Goal: Transaction & Acquisition: Purchase product/service

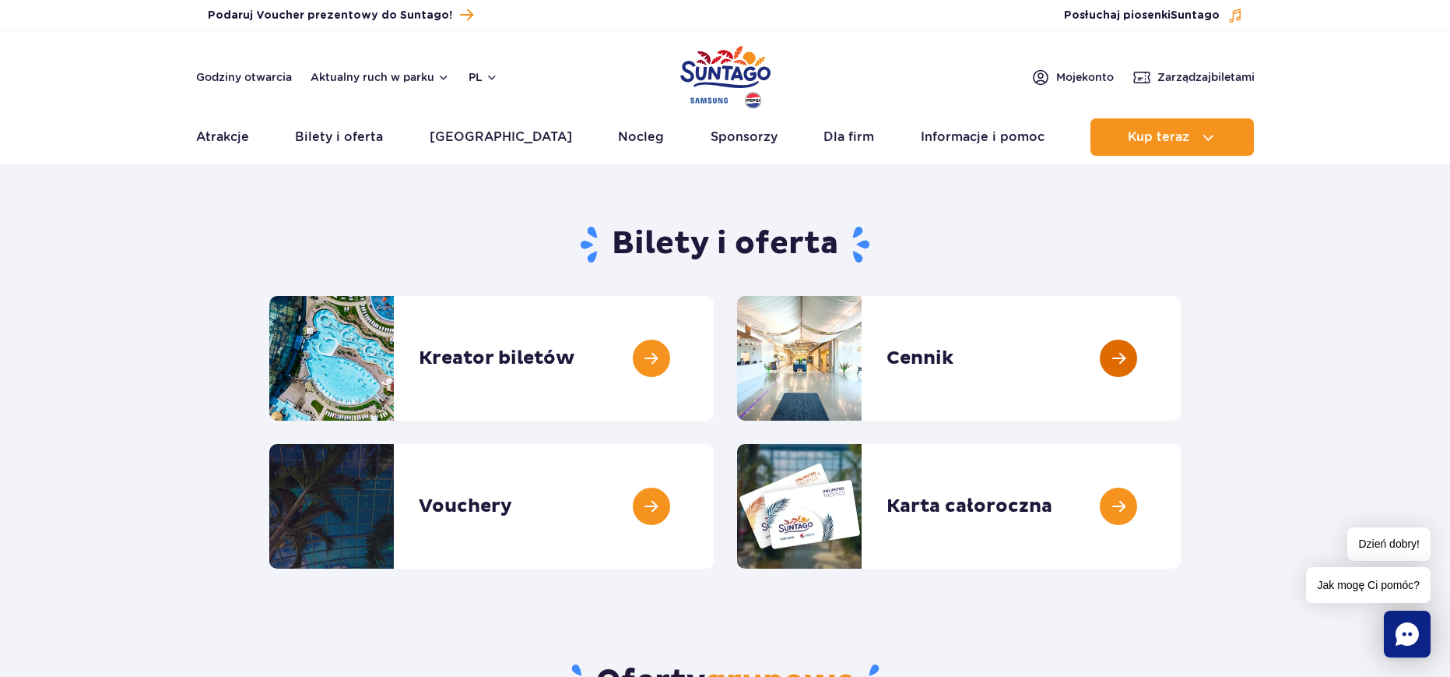
click at [1181, 360] on link at bounding box center [1181, 358] width 0 height 125
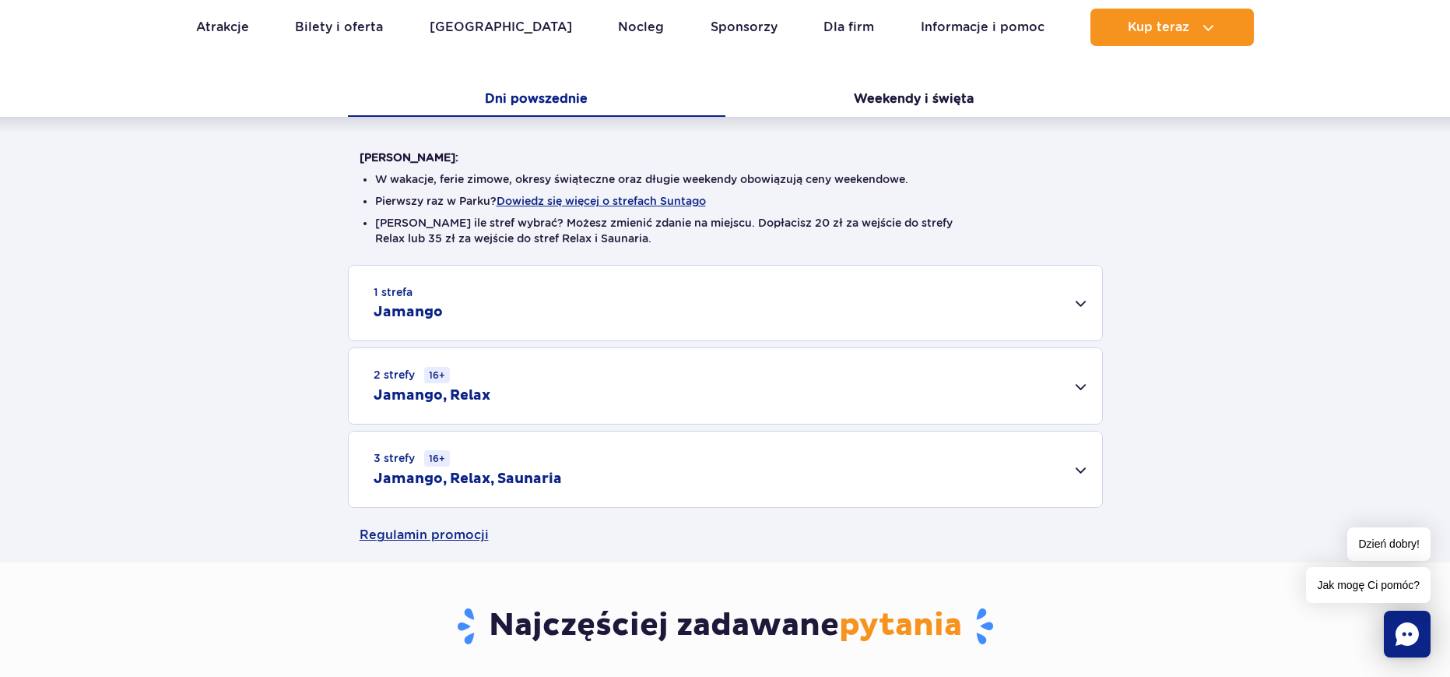
click at [628, 301] on div "1 strefa Jamango" at bounding box center [726, 302] width 754 height 75
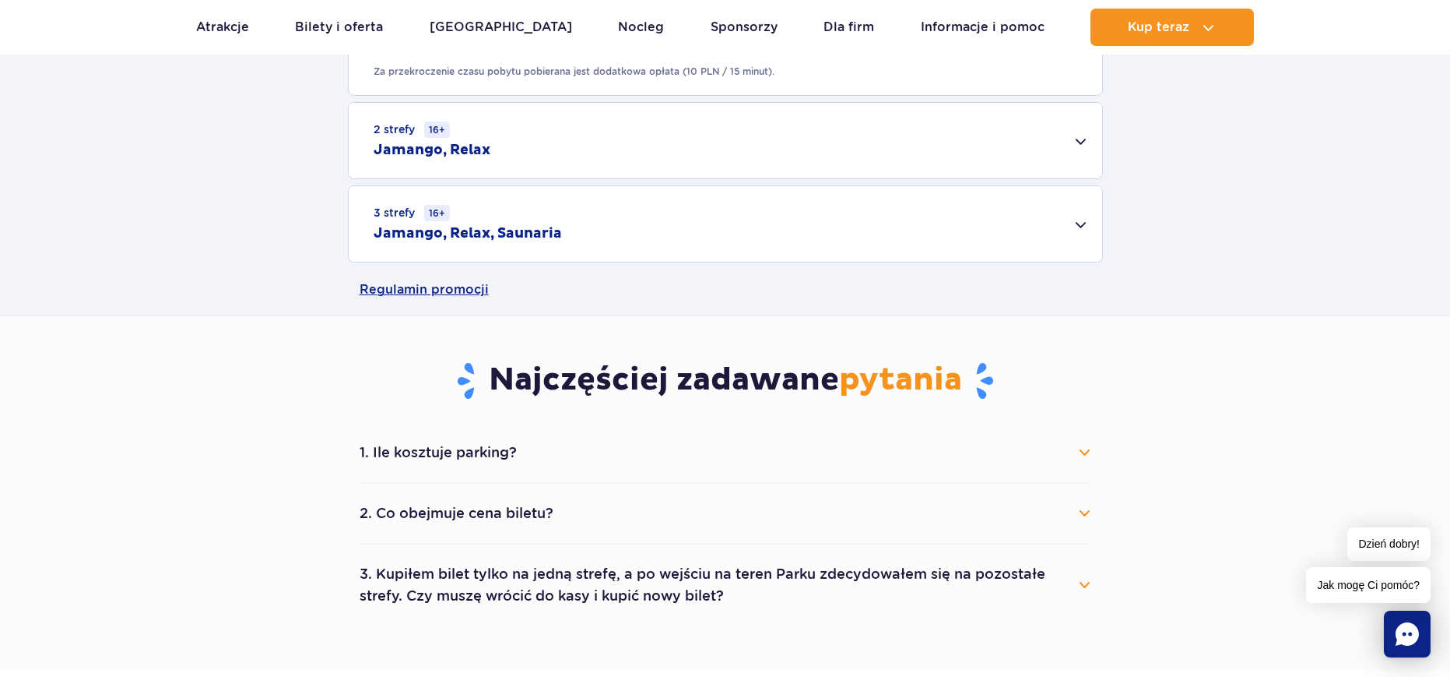
scroll to position [1168, 0]
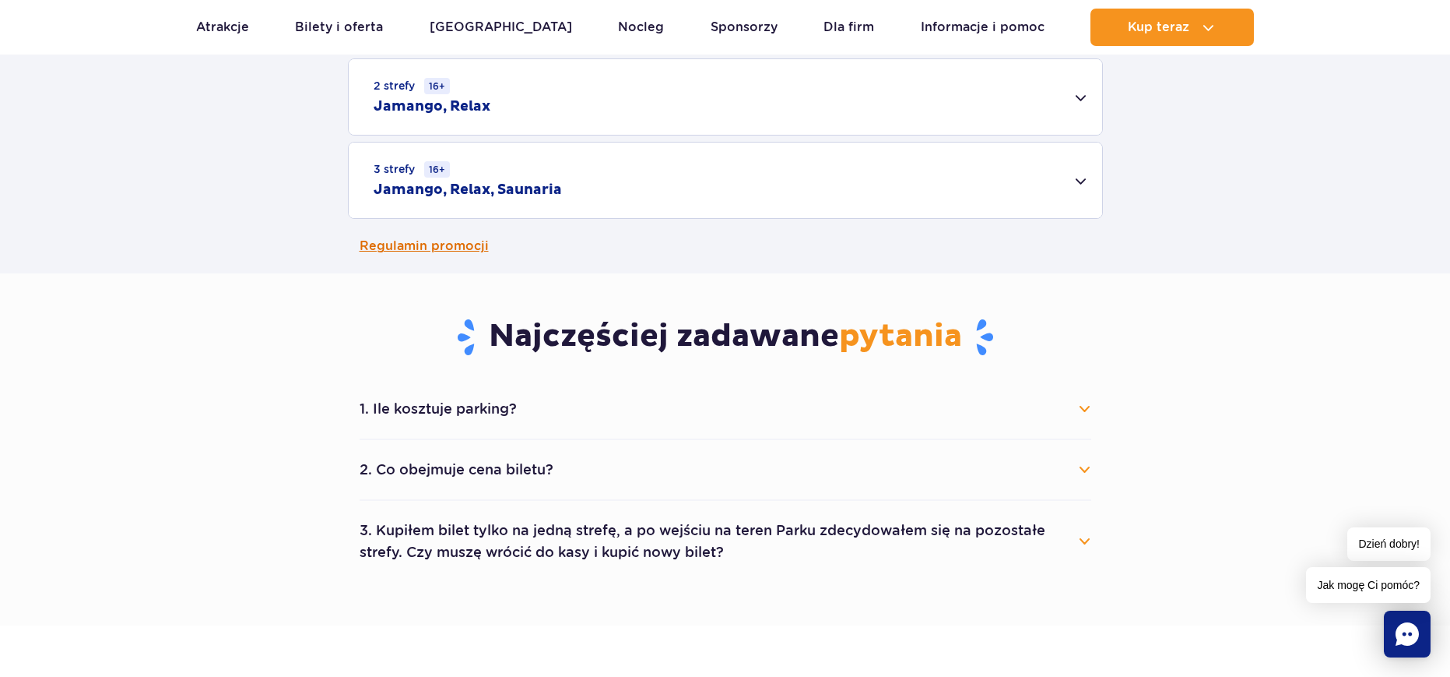
click at [453, 240] on link "Regulamin promocji" at bounding box center [726, 246] width 732 height 54
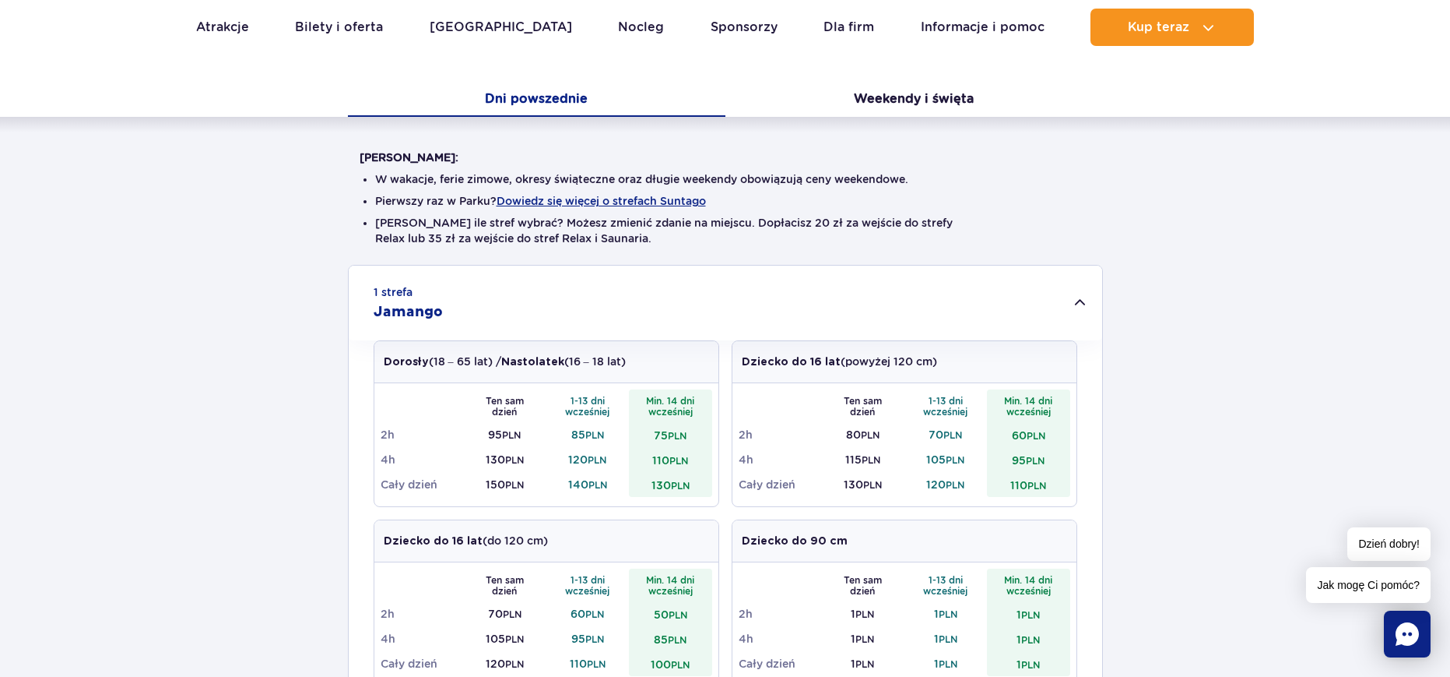
scroll to position [234, 0]
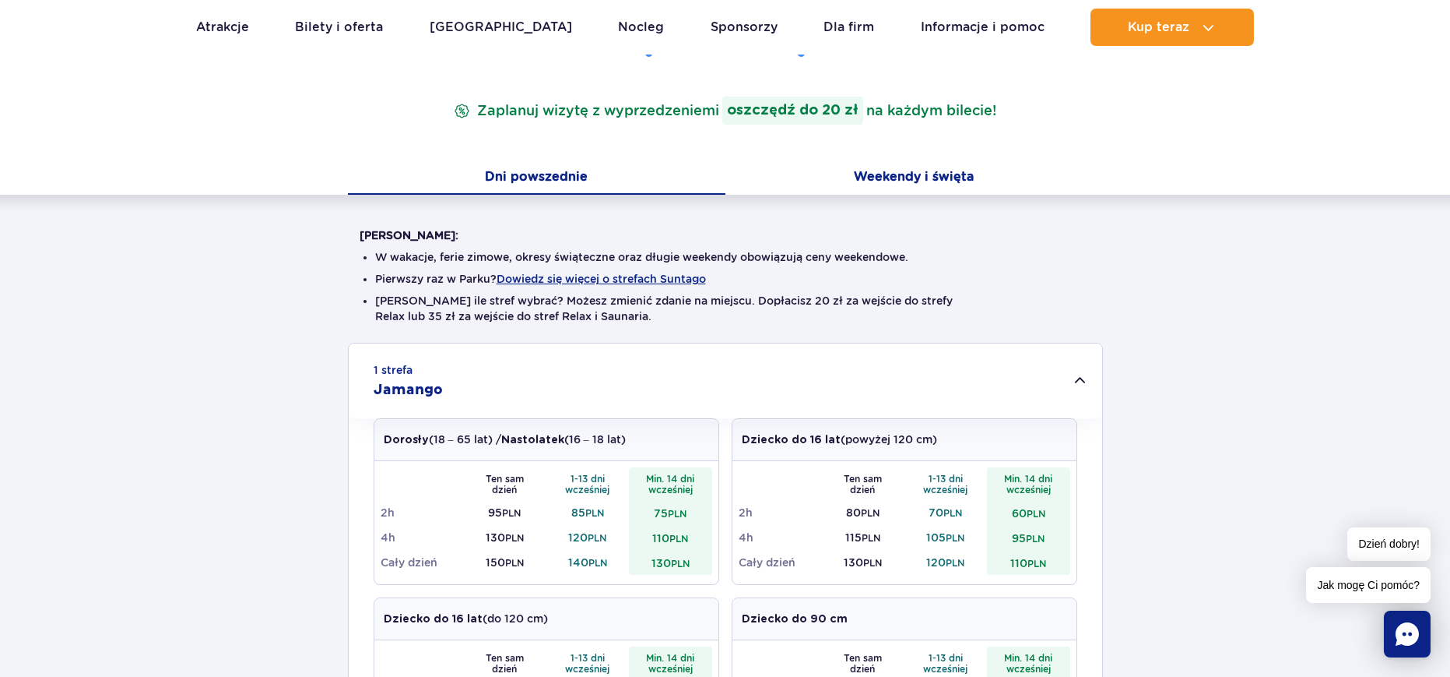
click at [881, 181] on button "Weekendy i święta" at bounding box center [915, 178] width 378 height 33
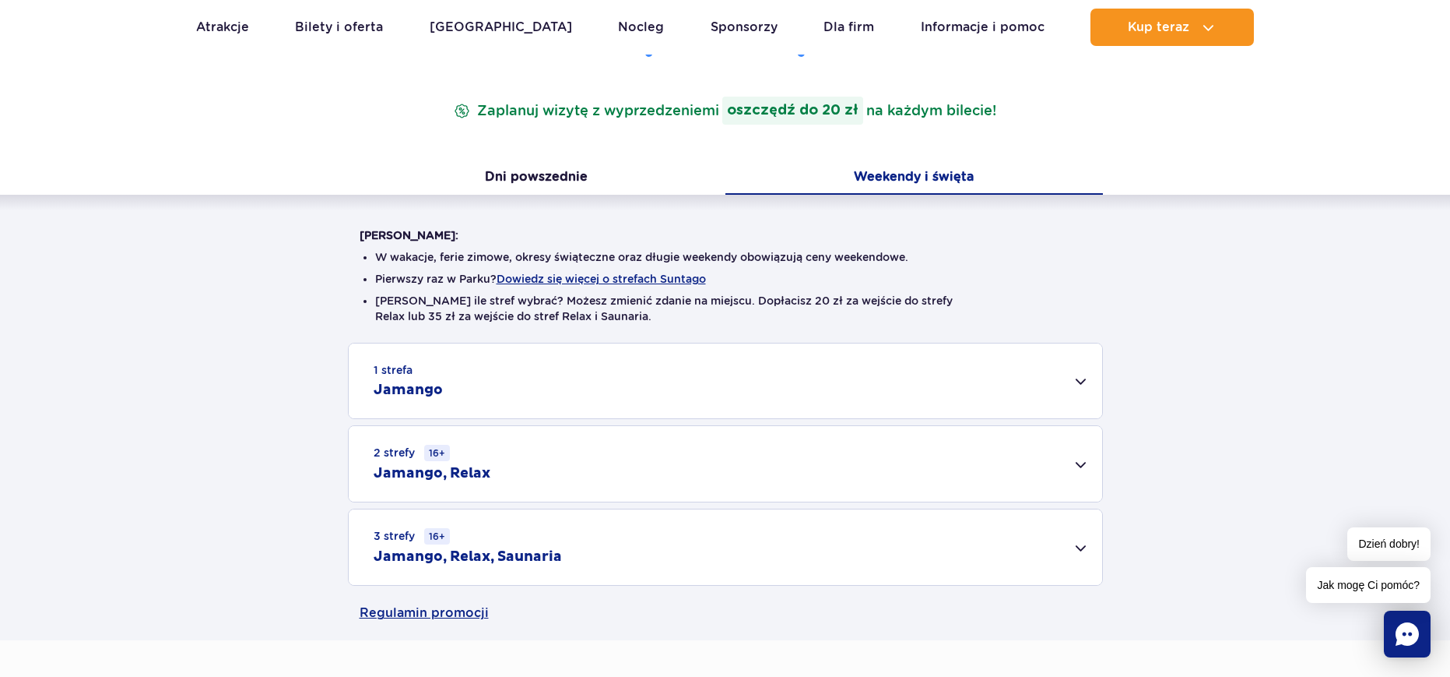
click at [615, 380] on div "1 strefa Jamango" at bounding box center [726, 380] width 754 height 75
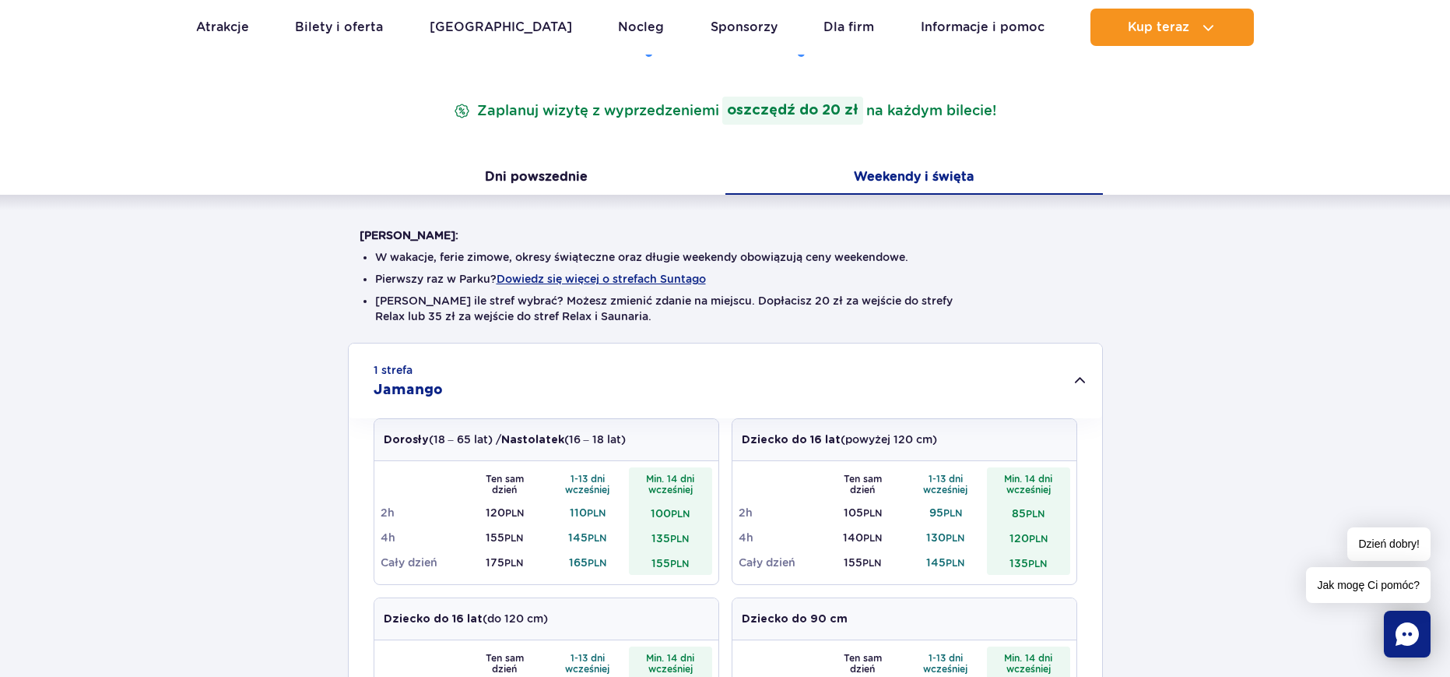
click at [615, 380] on div "1 strefa Jamango" at bounding box center [726, 380] width 754 height 75
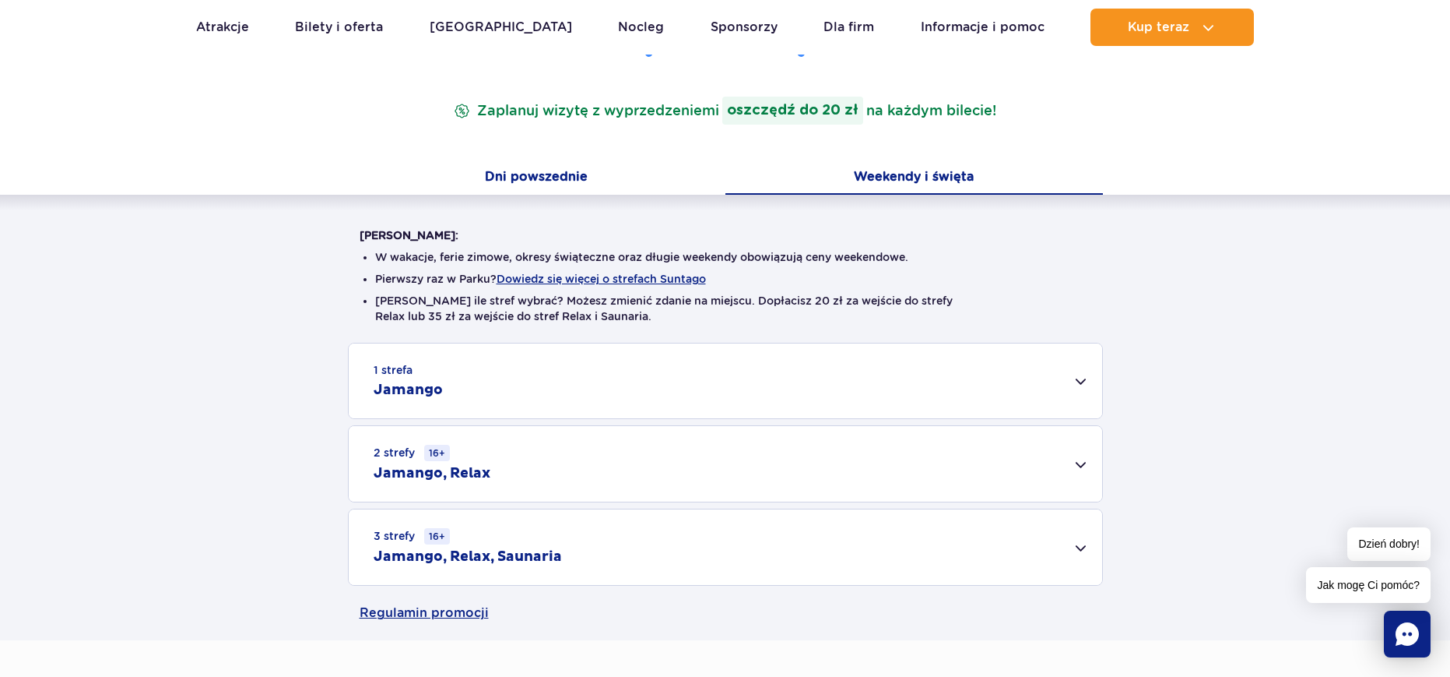
click at [585, 172] on button "Dni powszednie" at bounding box center [537, 178] width 378 height 33
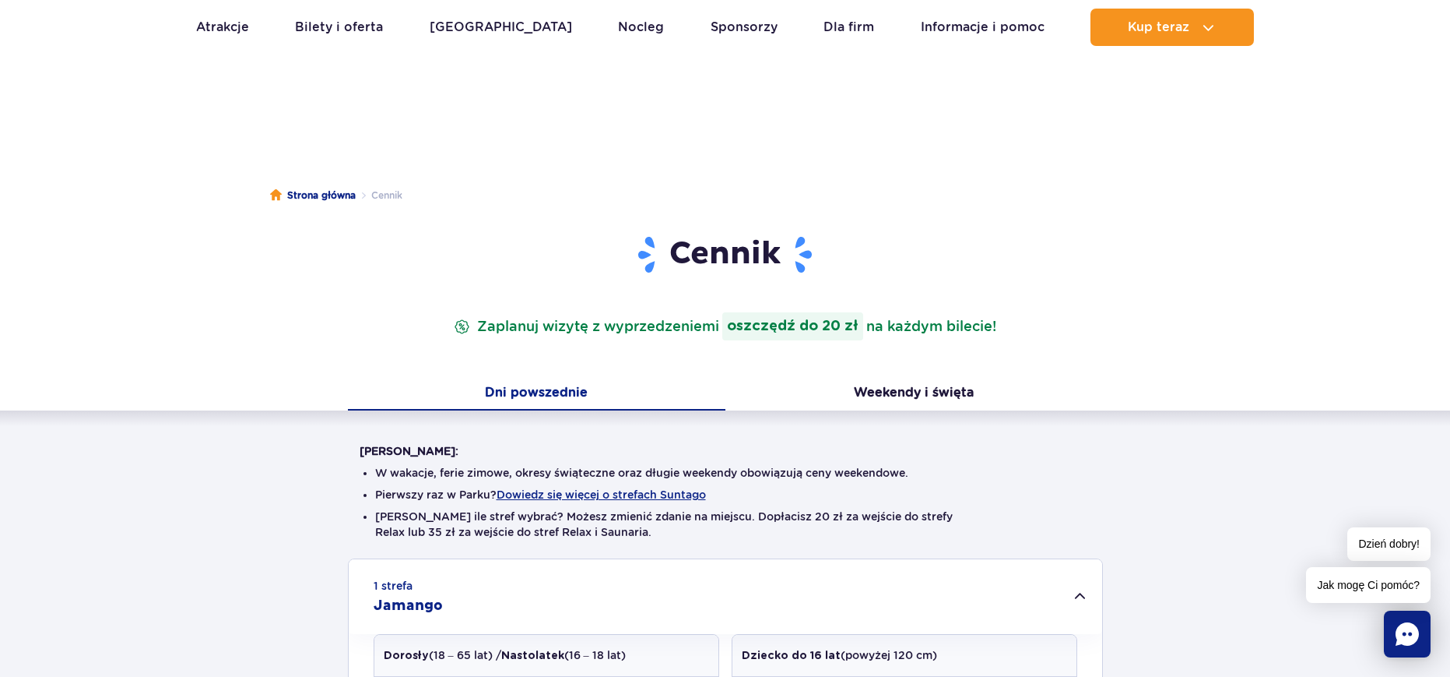
scroll to position [0, 0]
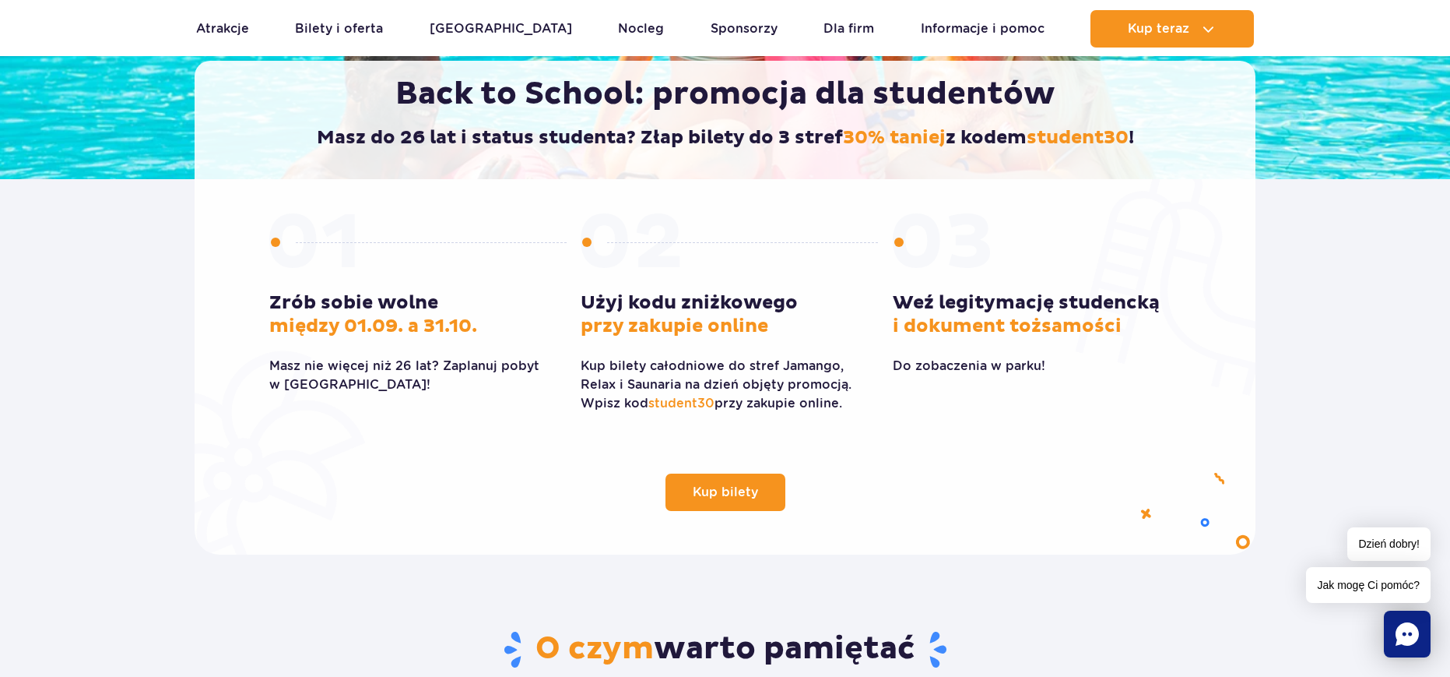
scroll to position [389, 0]
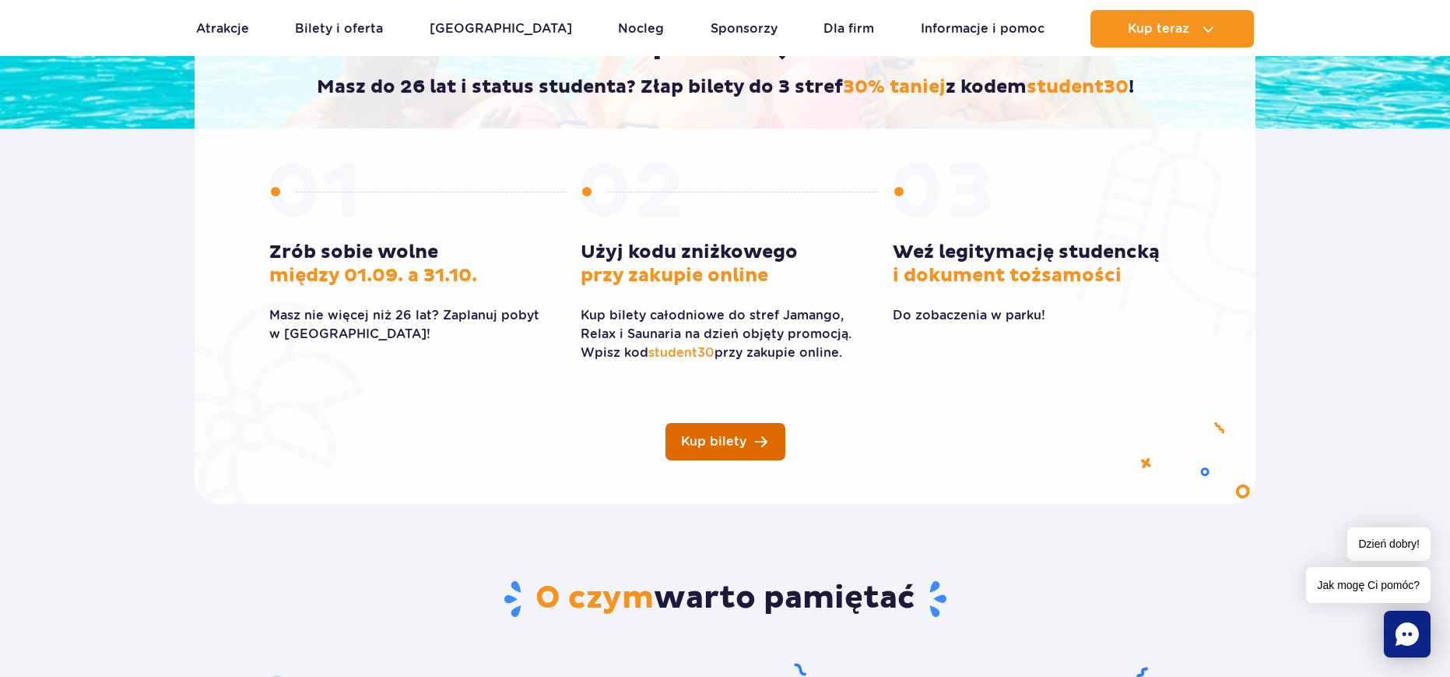
click at [747, 445] on link "Kup bilety" at bounding box center [726, 441] width 120 height 37
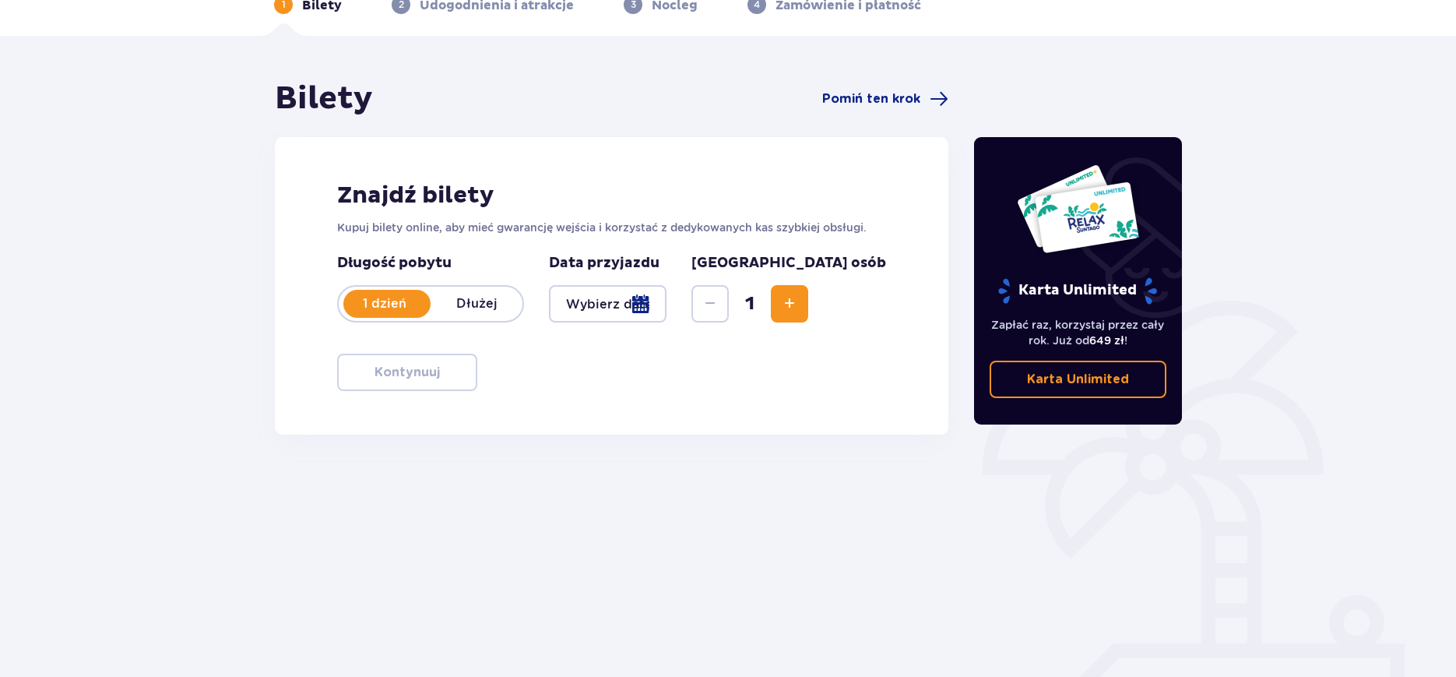
scroll to position [117, 0]
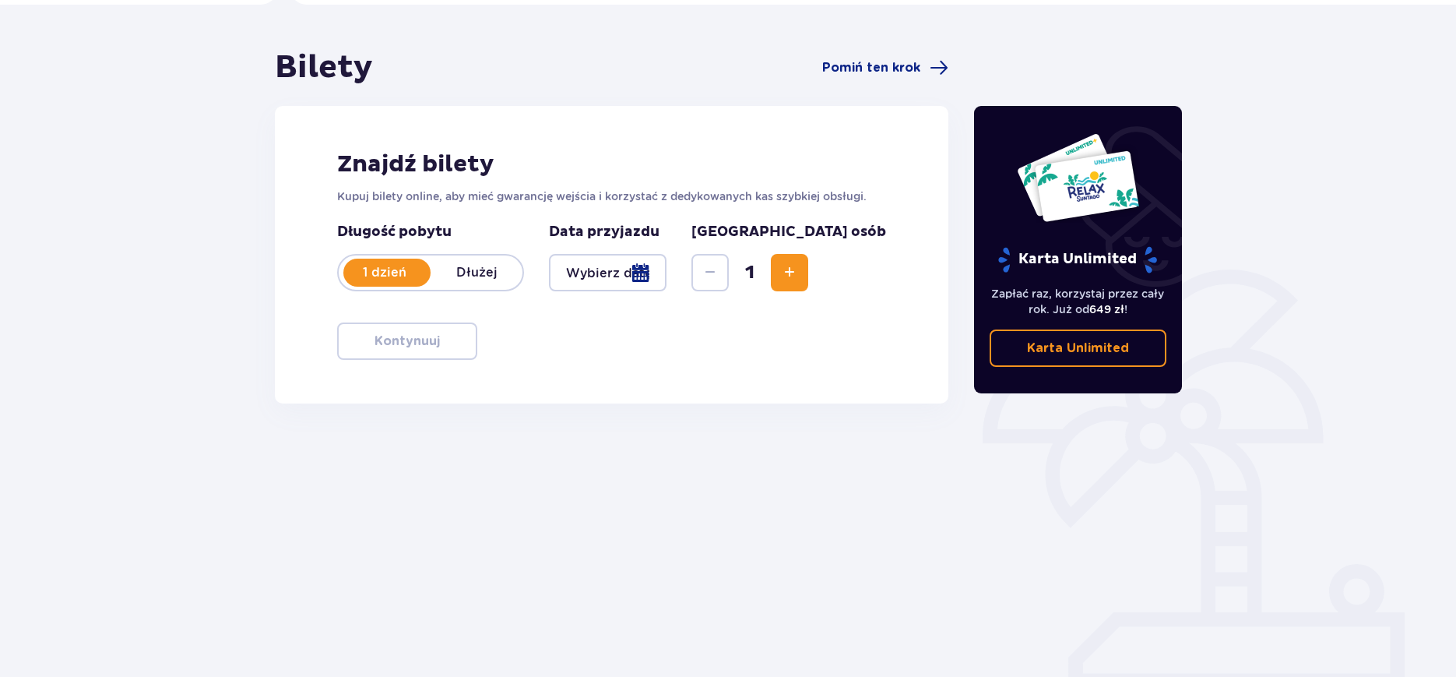
click at [659, 276] on div at bounding box center [608, 272] width 118 height 37
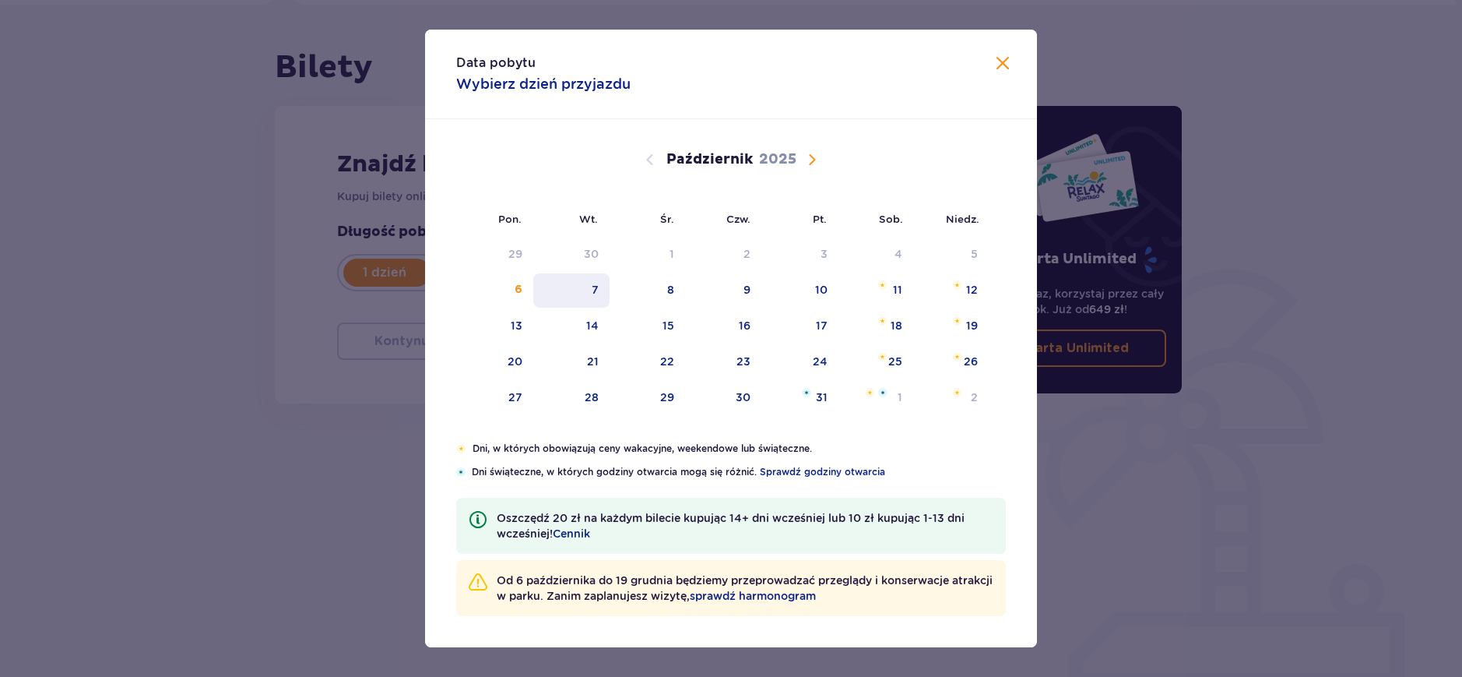
click at [600, 288] on div "7" at bounding box center [571, 290] width 77 height 34
type input "07.10.25"
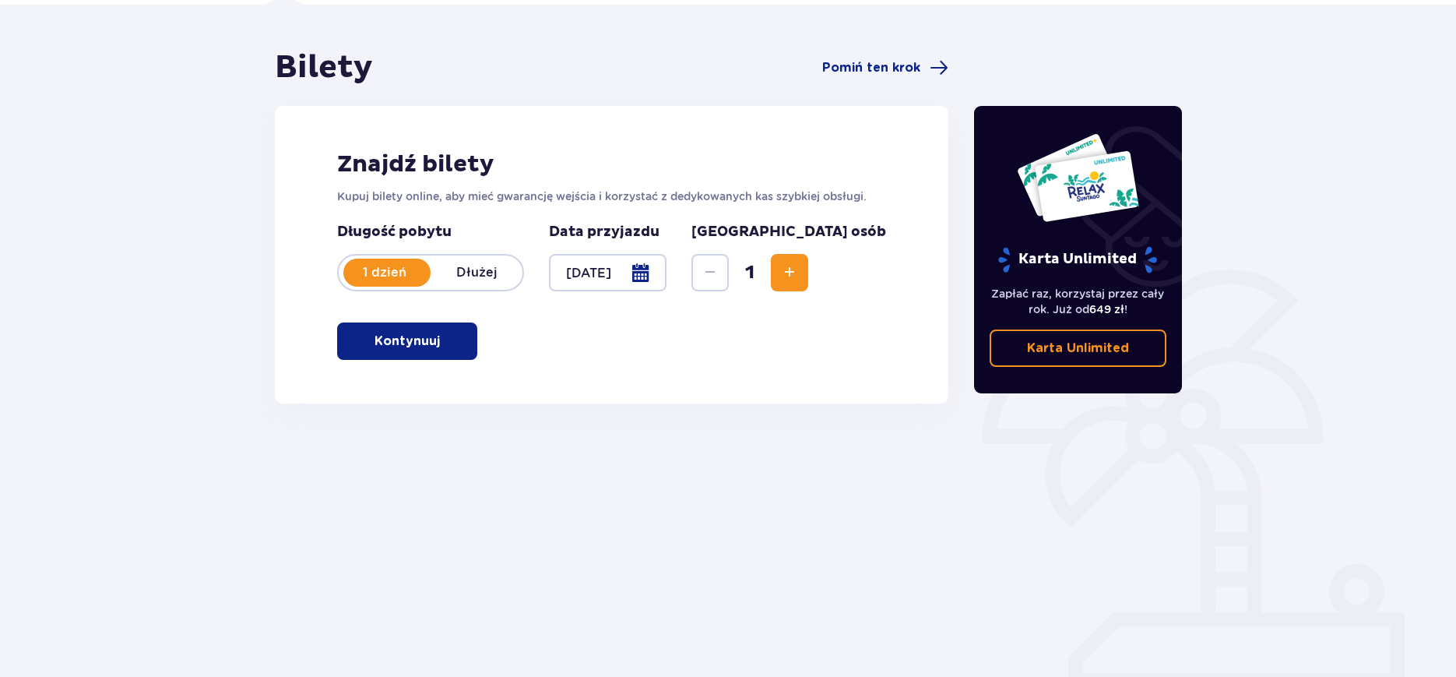
click at [442, 351] on button "Kontynuuj" at bounding box center [407, 340] width 140 height 37
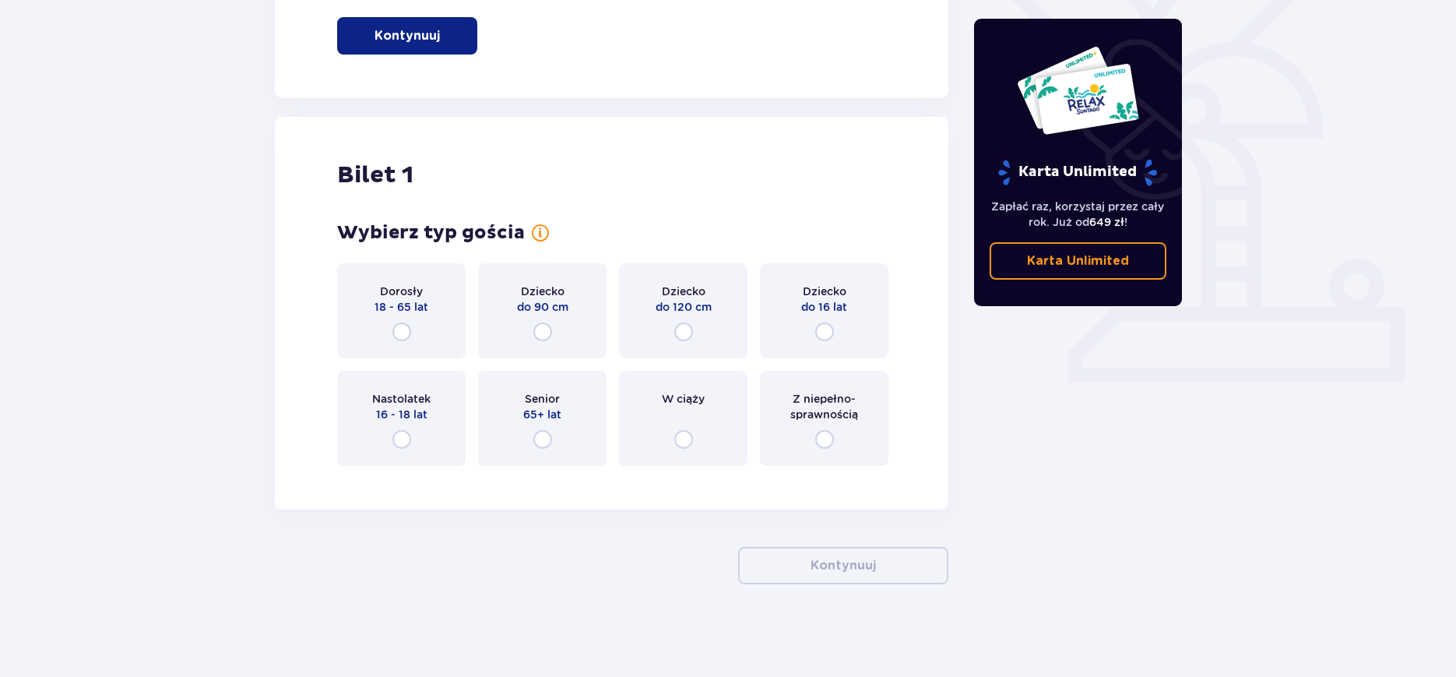
scroll to position [423, 0]
click at [401, 332] on input "radio" at bounding box center [401, 331] width 19 height 19
radio input "true"
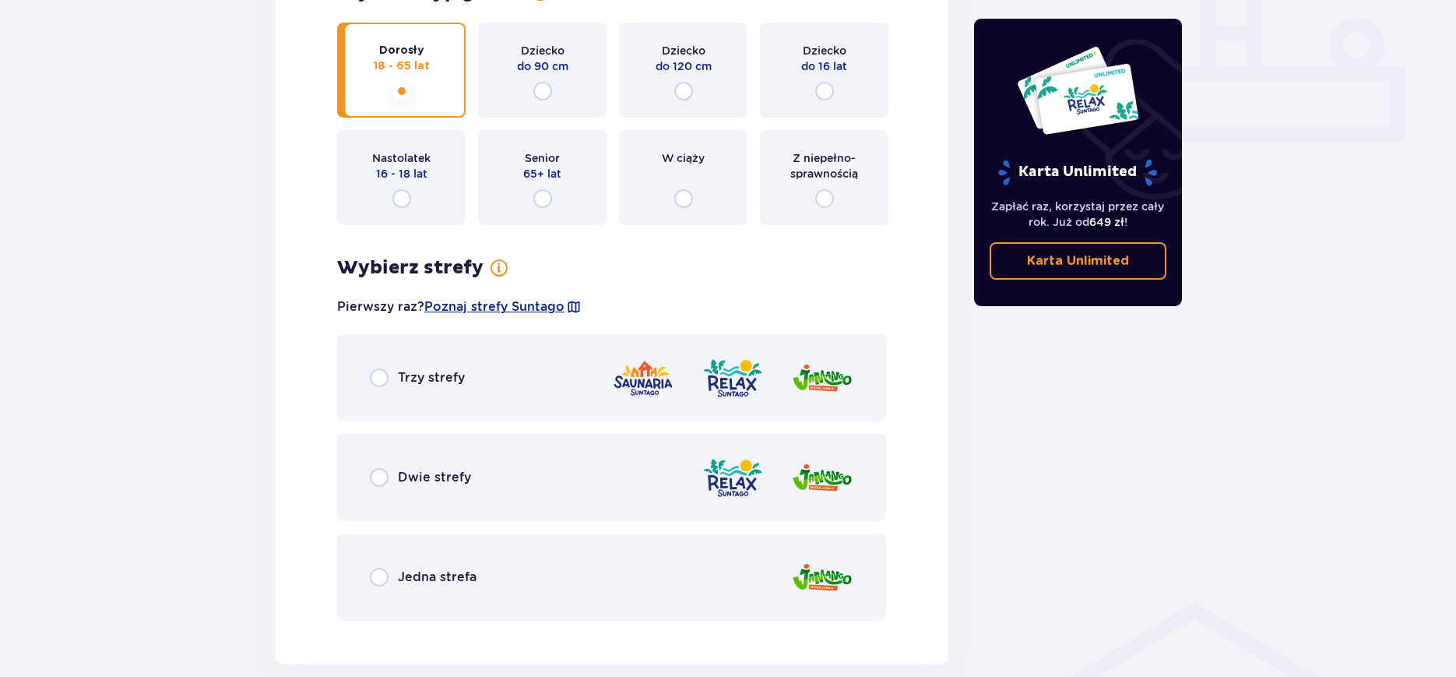
scroll to position [740, 0]
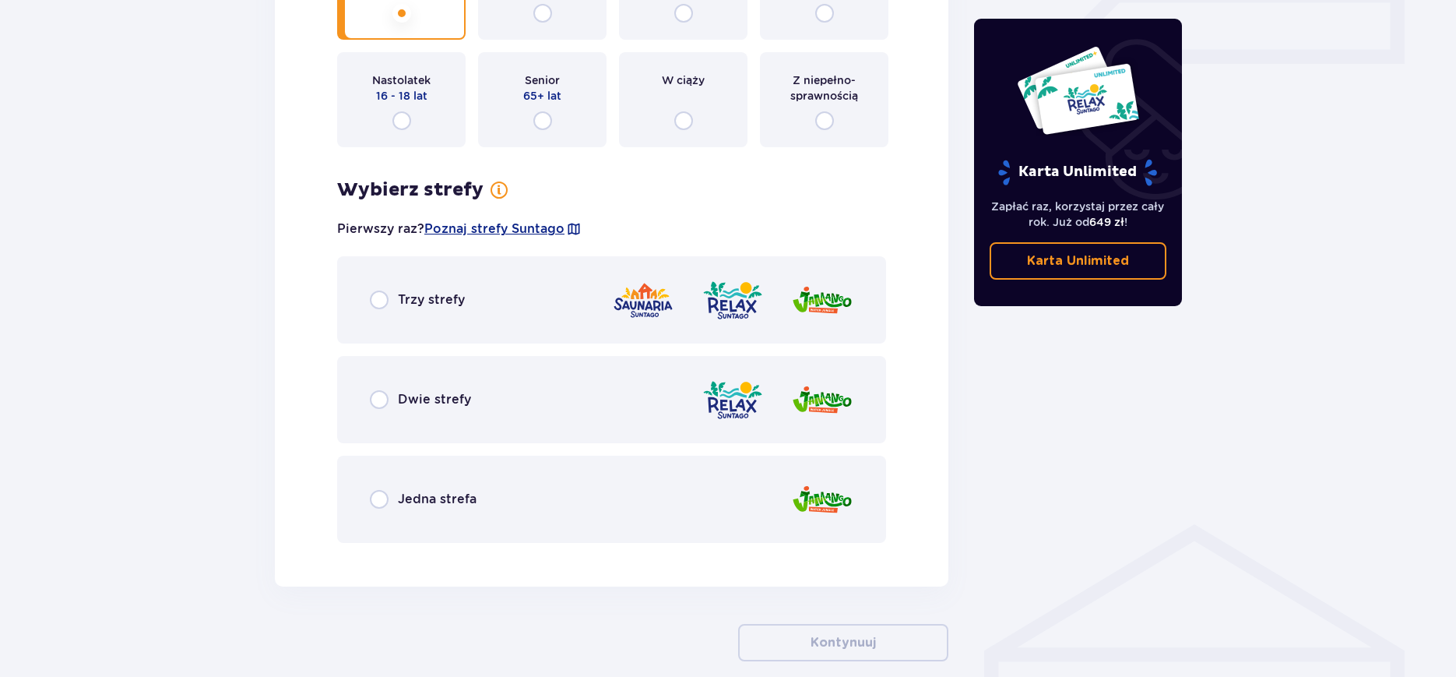
click at [392, 500] on div "Jedna strefa" at bounding box center [423, 499] width 107 height 19
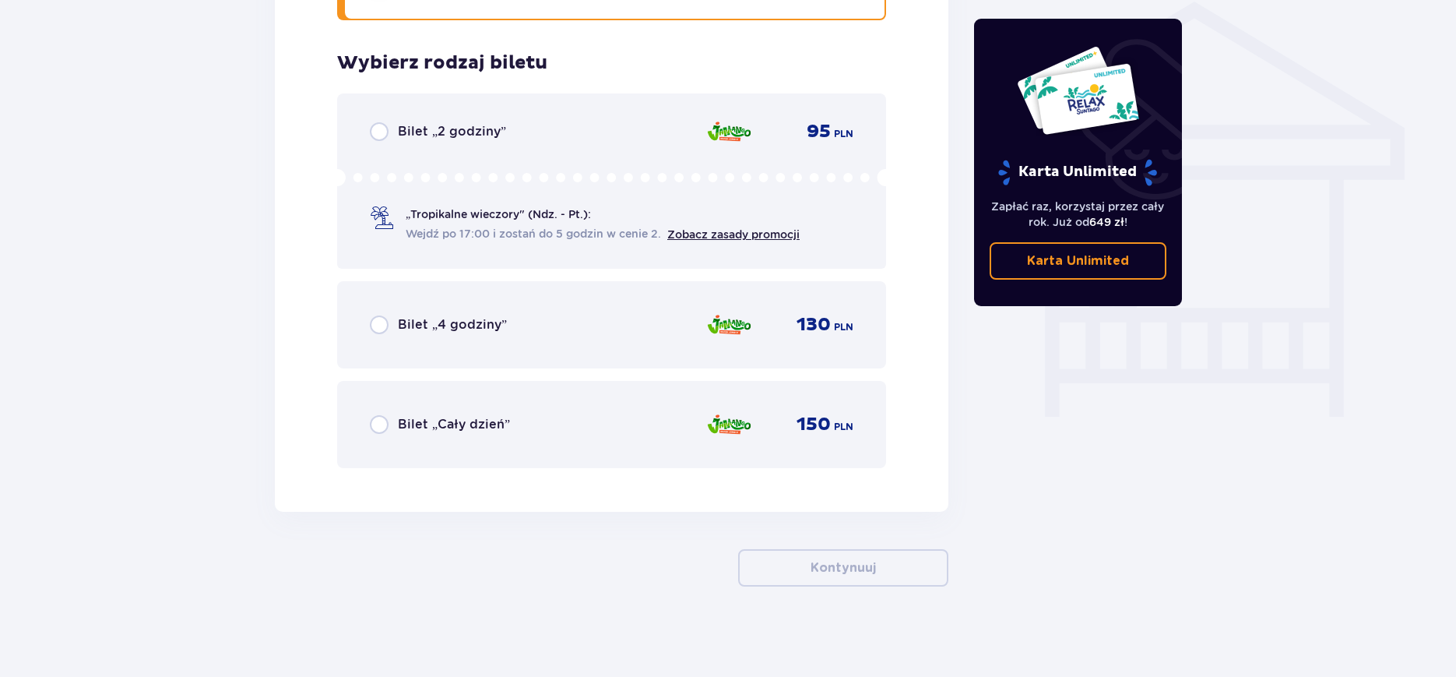
scroll to position [1266, 0]
click at [392, 127] on div "Bilet „2 godziny”" at bounding box center [438, 128] width 136 height 19
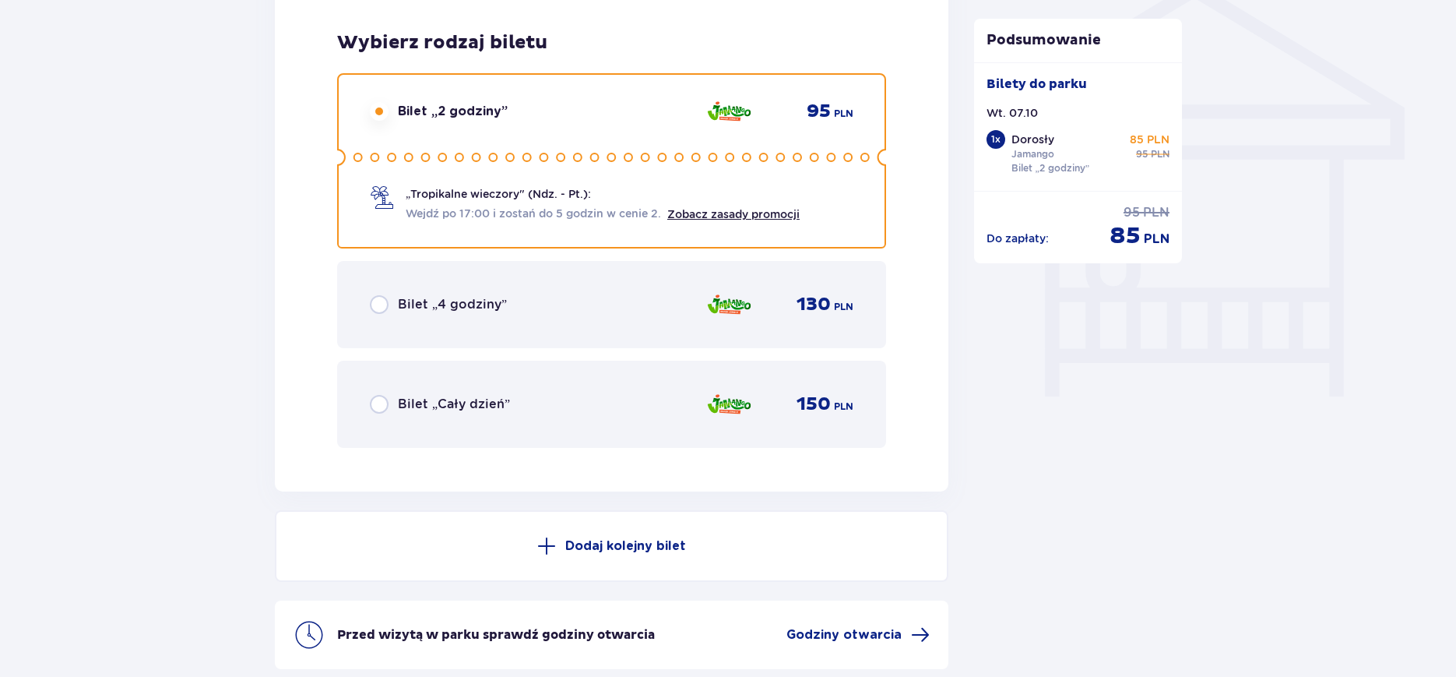
scroll to position [1425, 0]
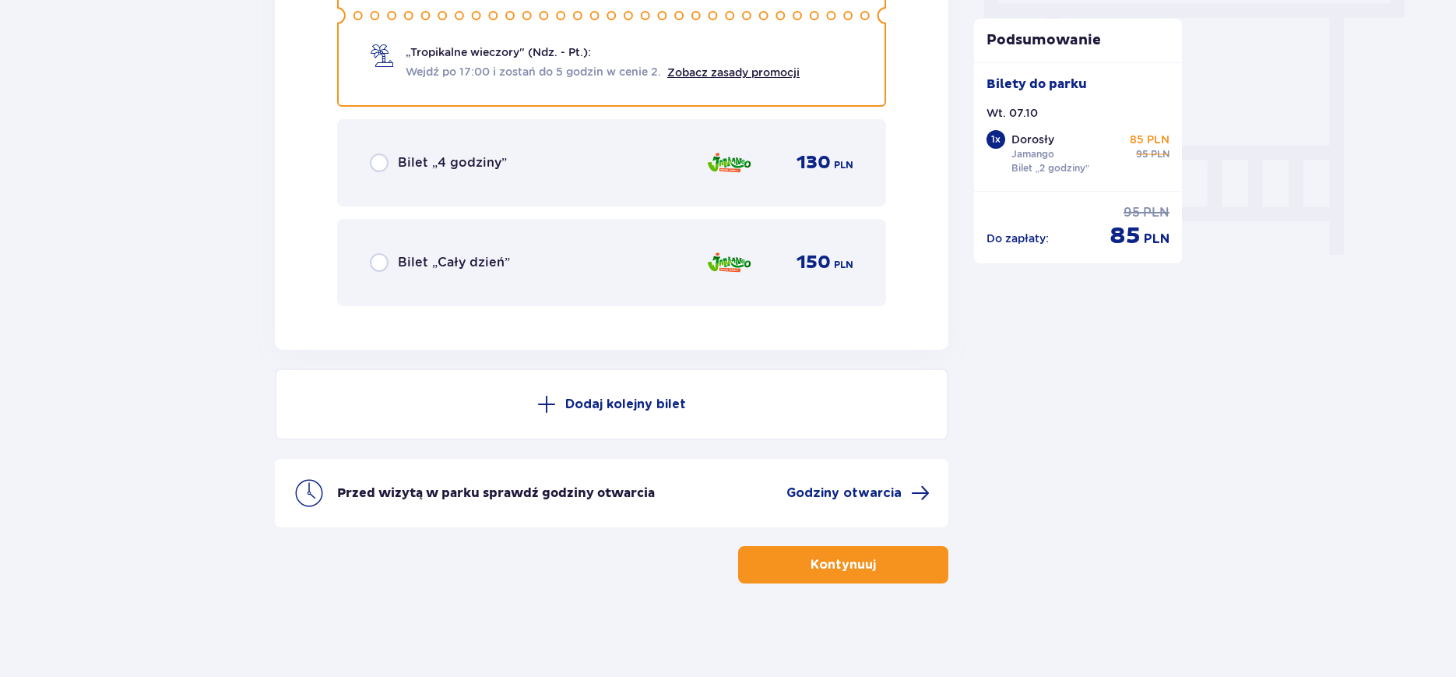
click at [860, 557] on p "Kontynuuj" at bounding box center [842, 564] width 65 height 17
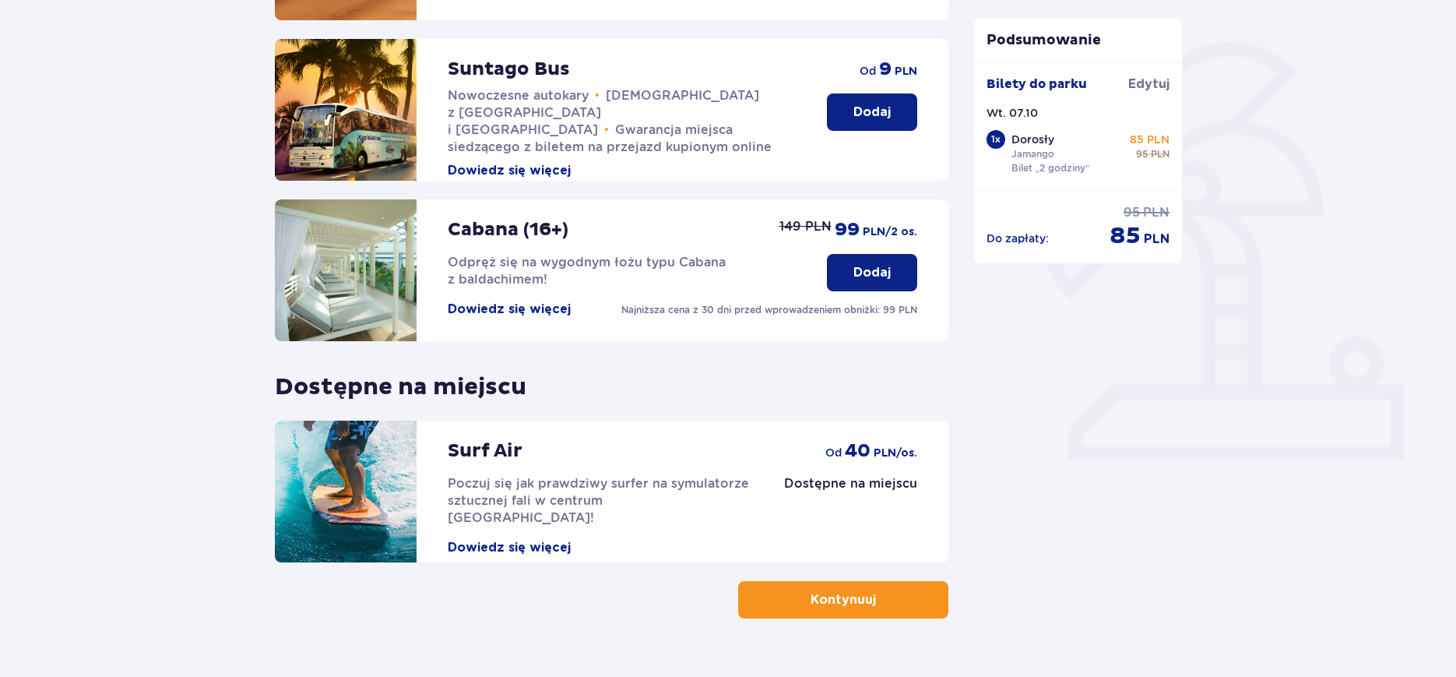
scroll to position [379, 0]
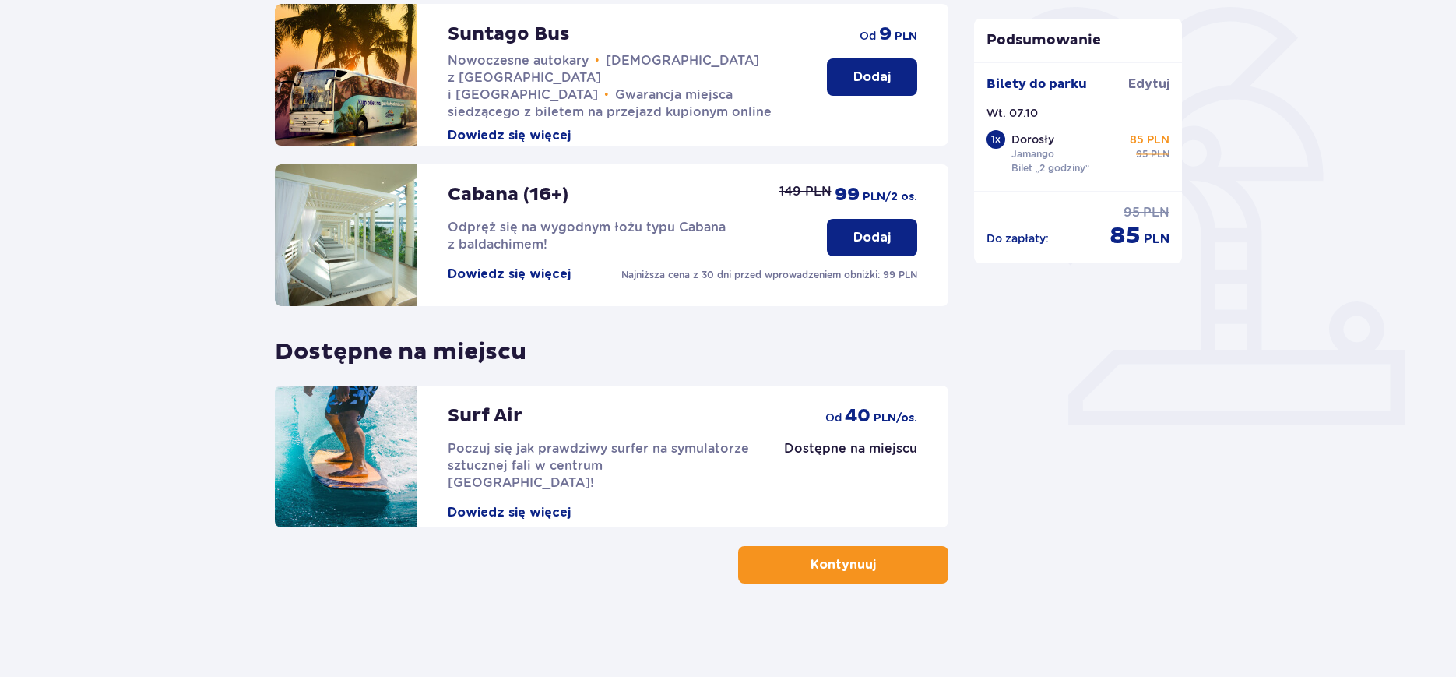
click at [863, 571] on button "Kontynuuj" at bounding box center [843, 564] width 210 height 37
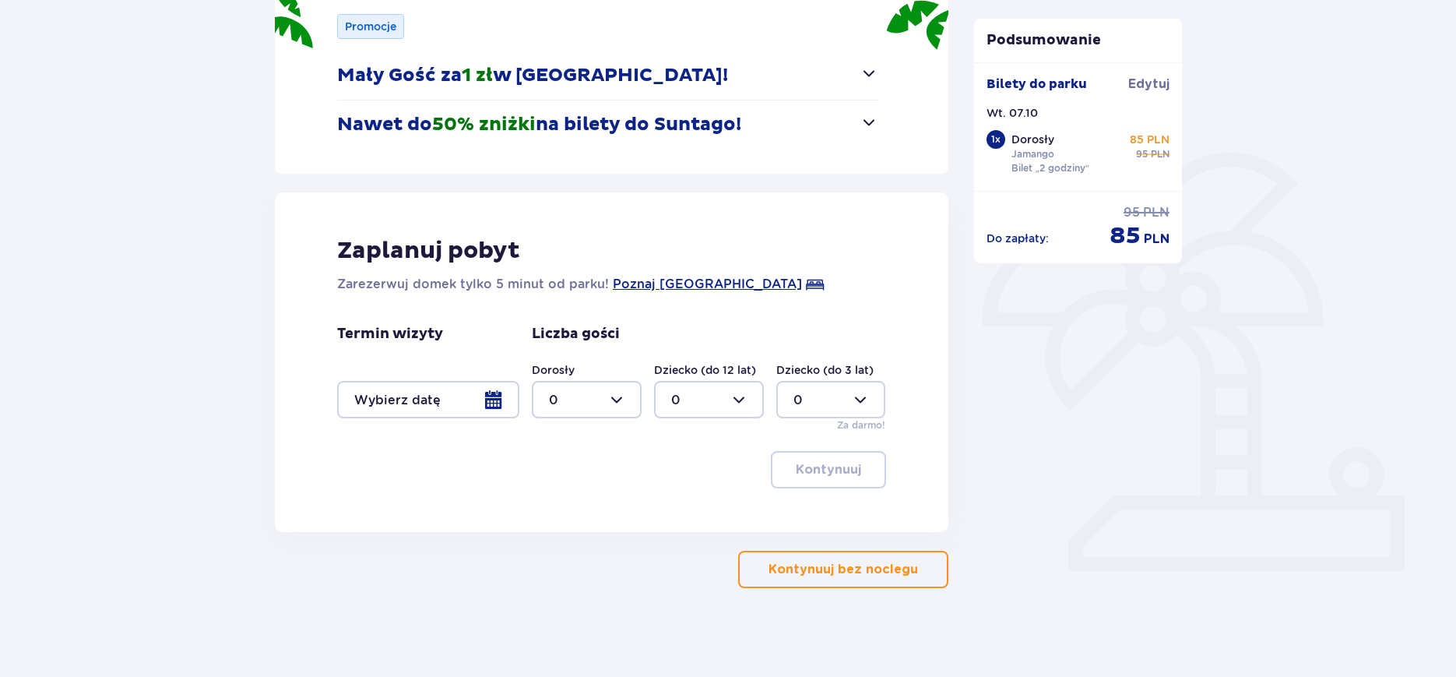
click at [879, 565] on p "Kontynuuj bez noclegu" at bounding box center [842, 569] width 149 height 17
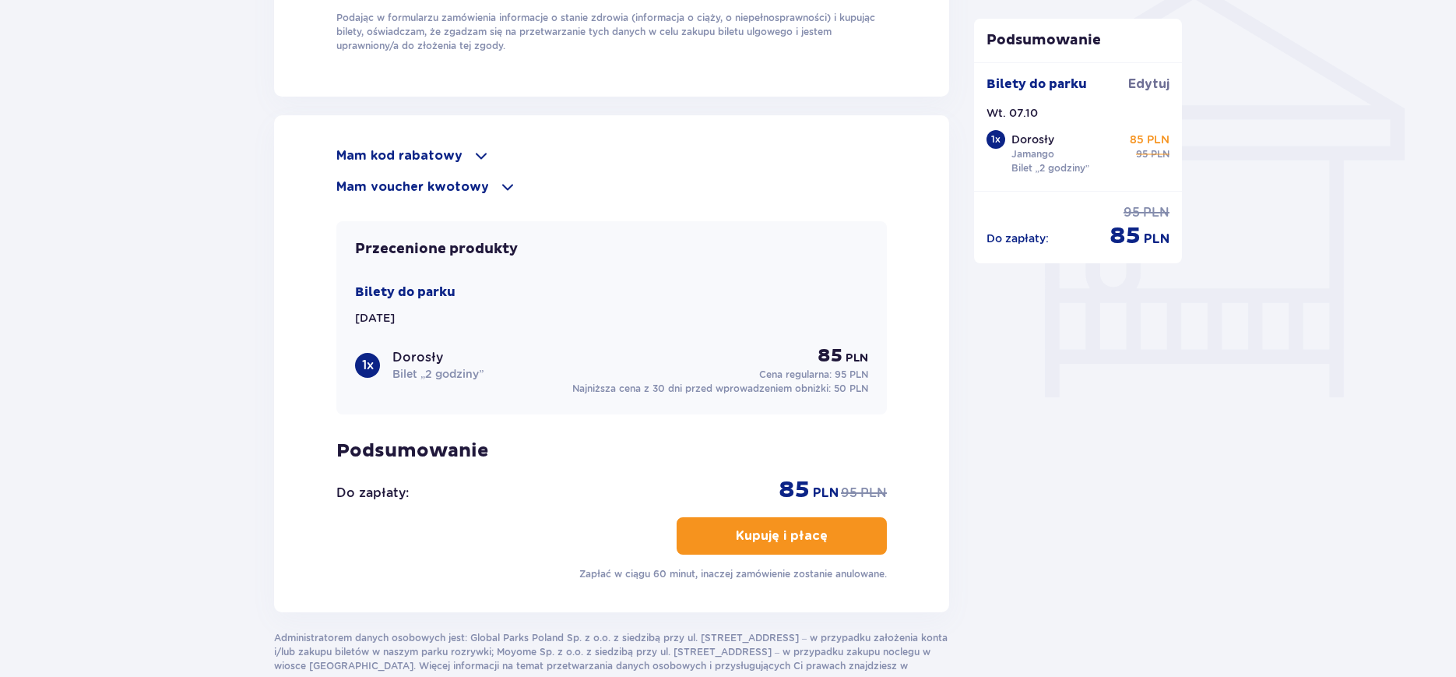
scroll to position [1324, 0]
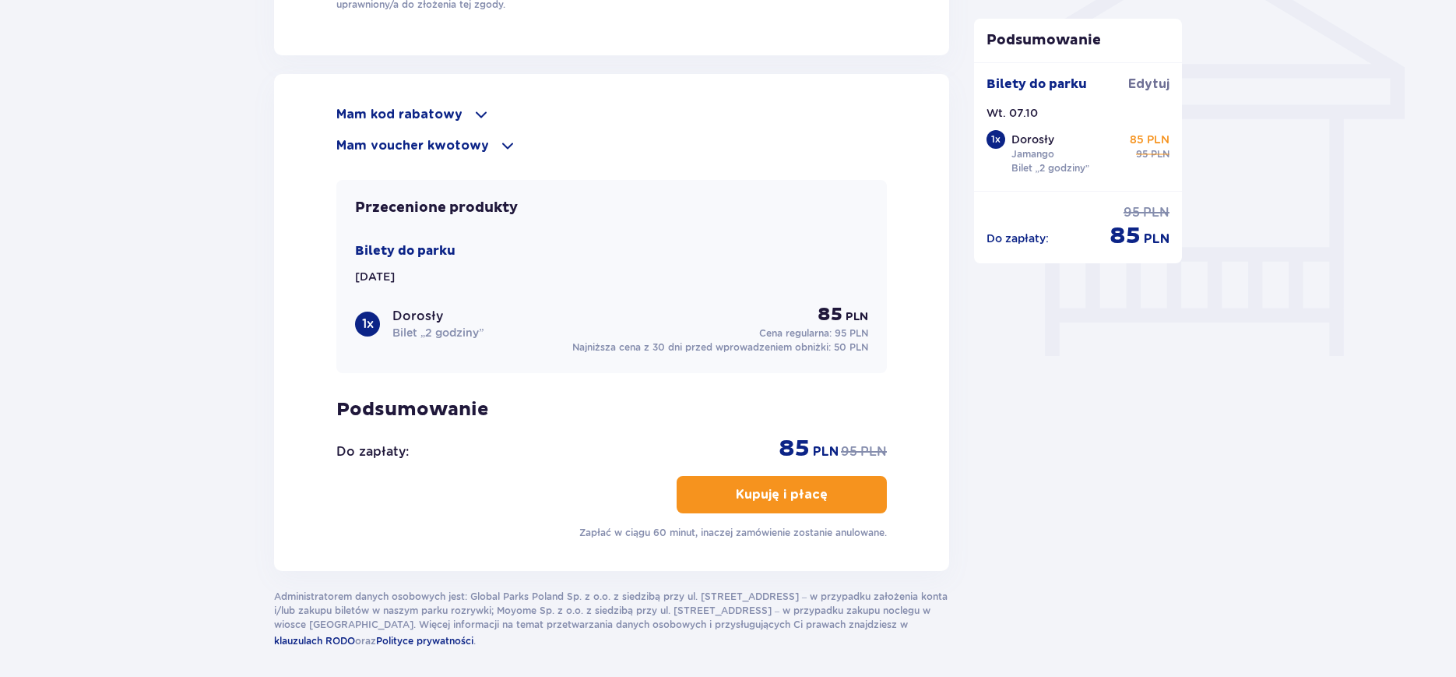
click at [445, 106] on p "Mam kod rabatowy" at bounding box center [399, 114] width 126 height 17
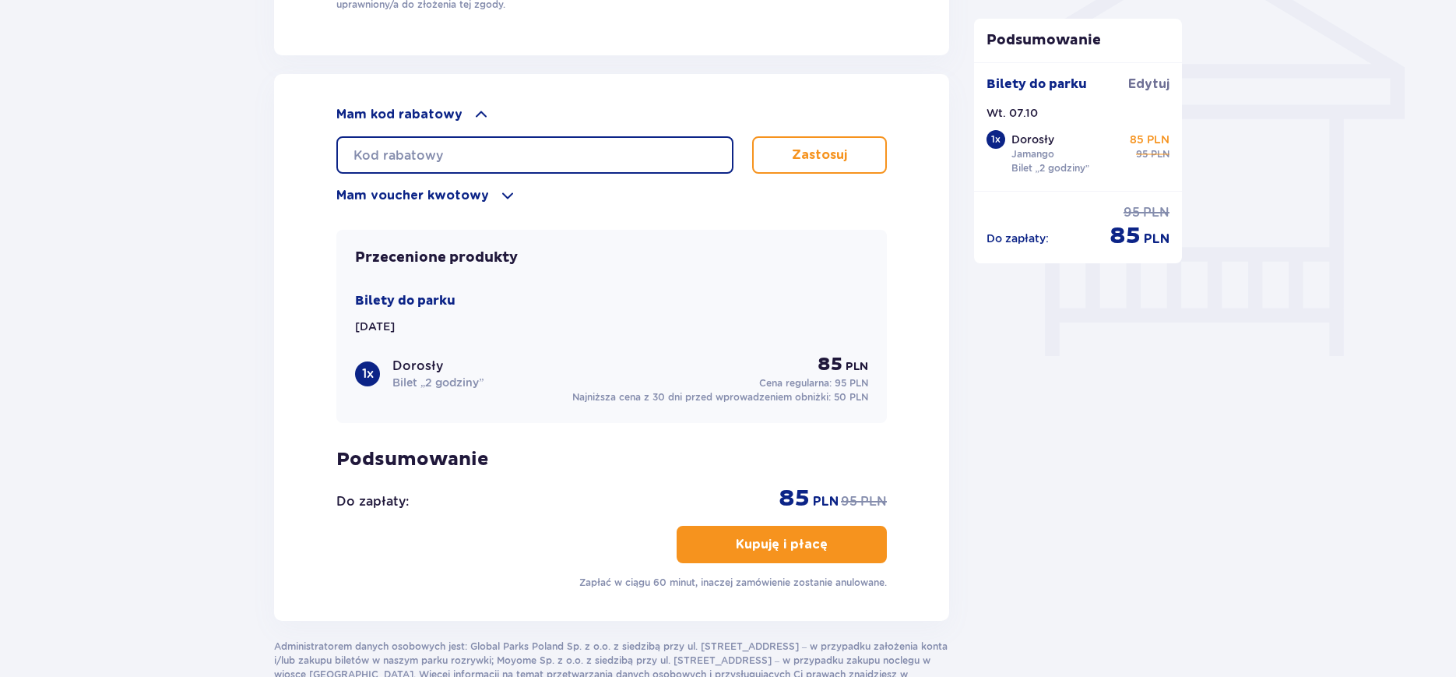
click at [471, 147] on input "text" at bounding box center [534, 154] width 397 height 37
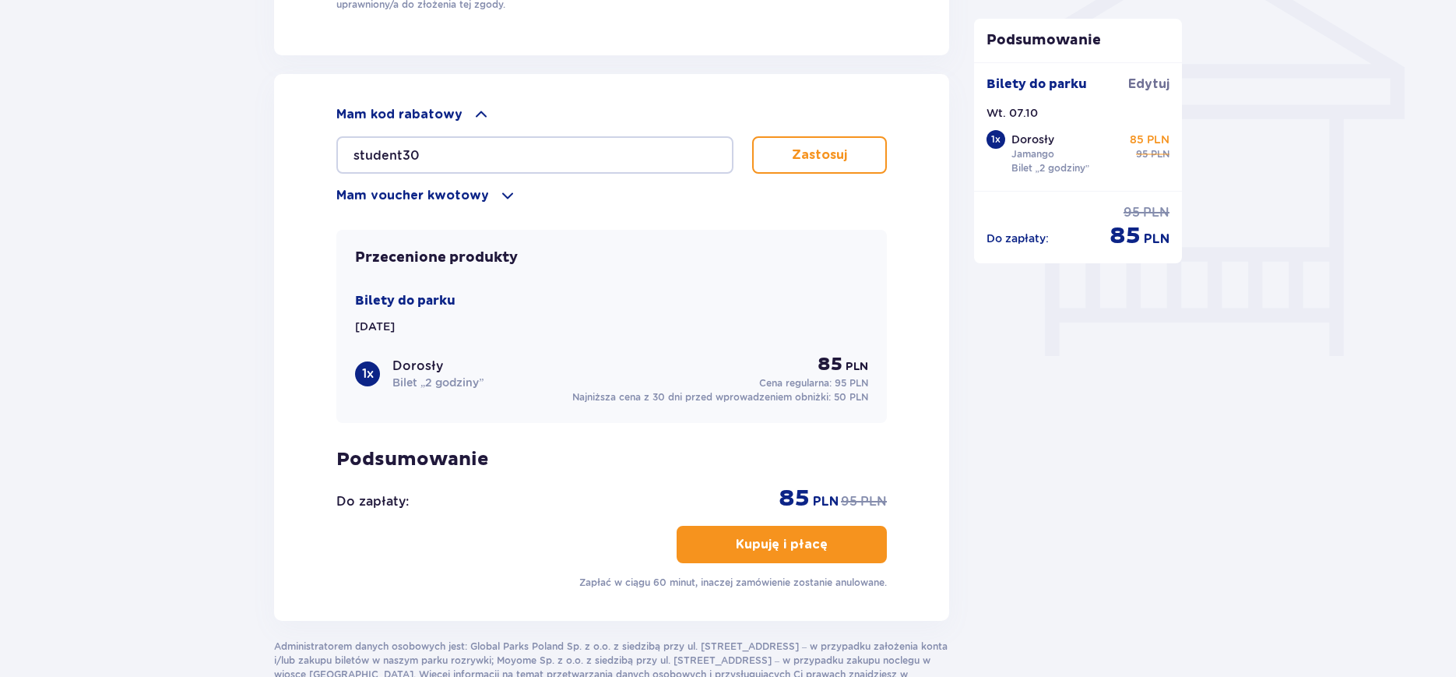
click at [802, 146] on p "Zastosuj" at bounding box center [819, 154] width 55 height 17
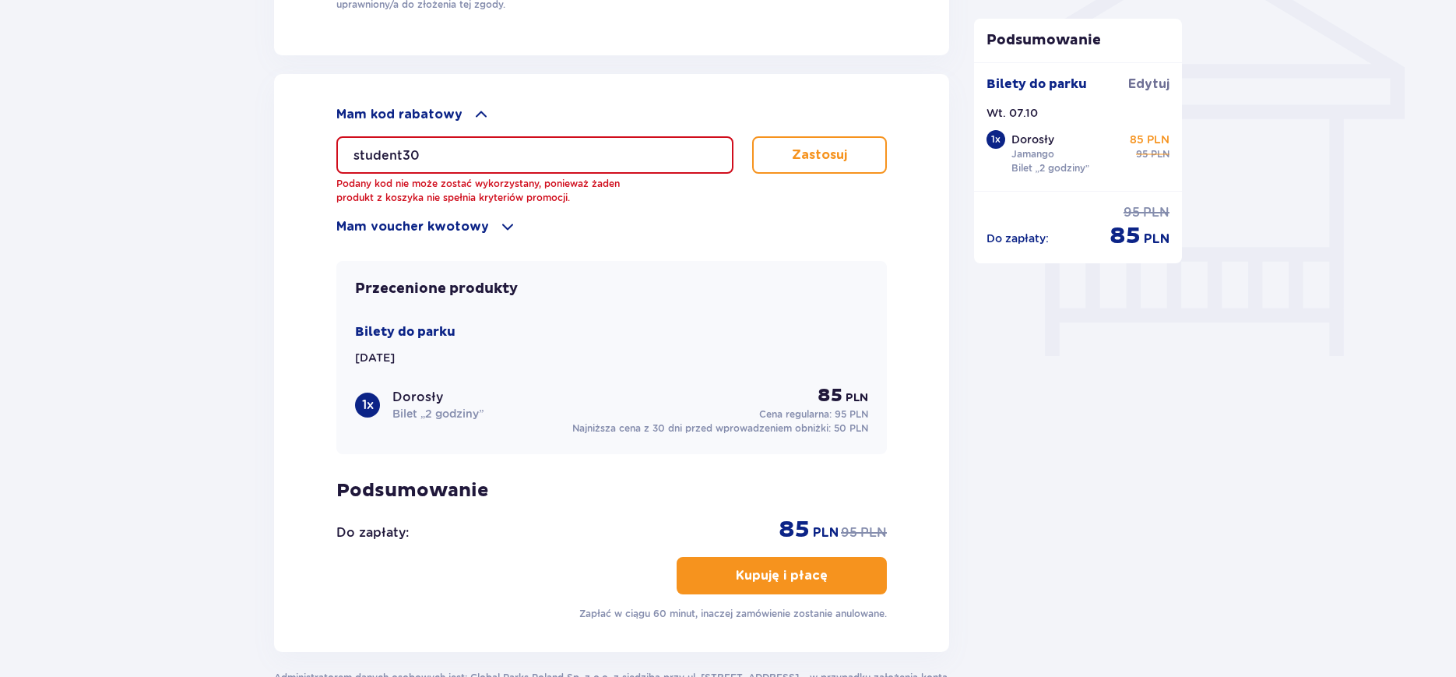
click at [466, 142] on input "student30" at bounding box center [534, 154] width 397 height 37
click at [461, 155] on input "student30" at bounding box center [534, 154] width 397 height 37
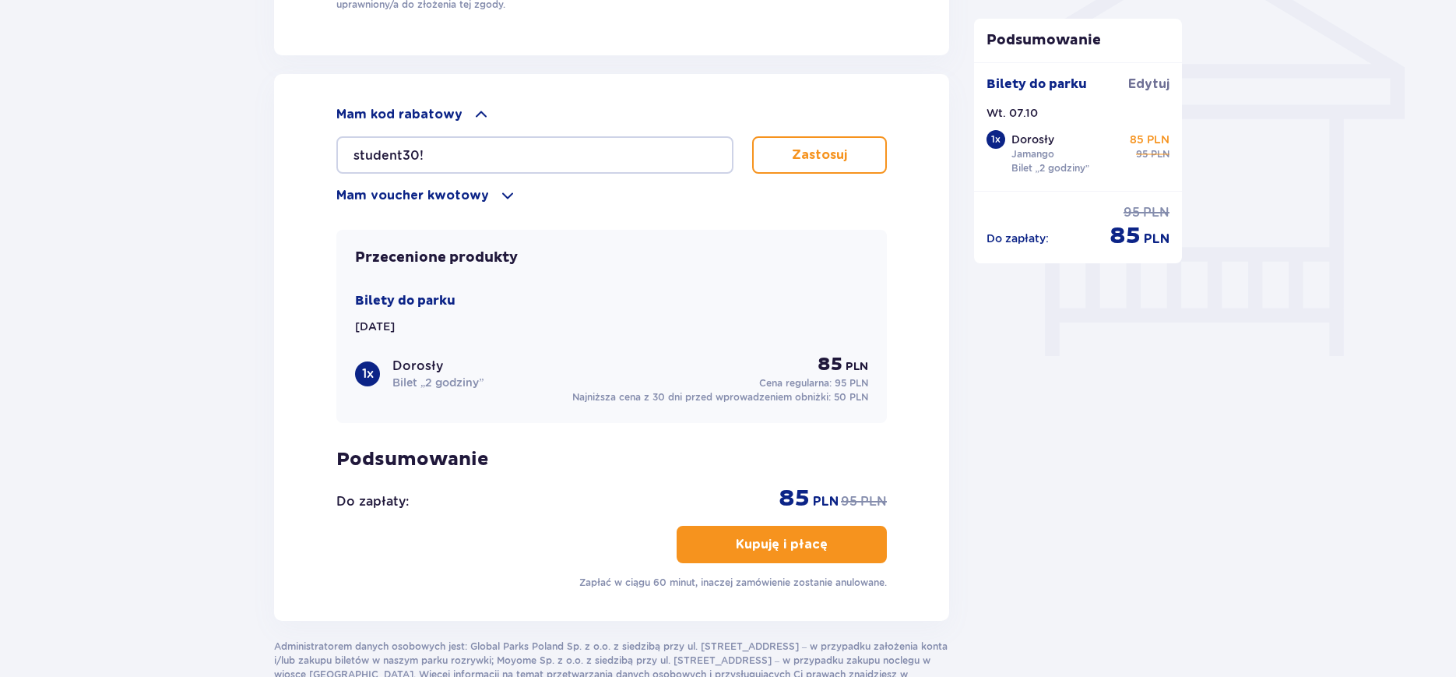
click at [771, 156] on button "Zastosuj" at bounding box center [819, 154] width 135 height 37
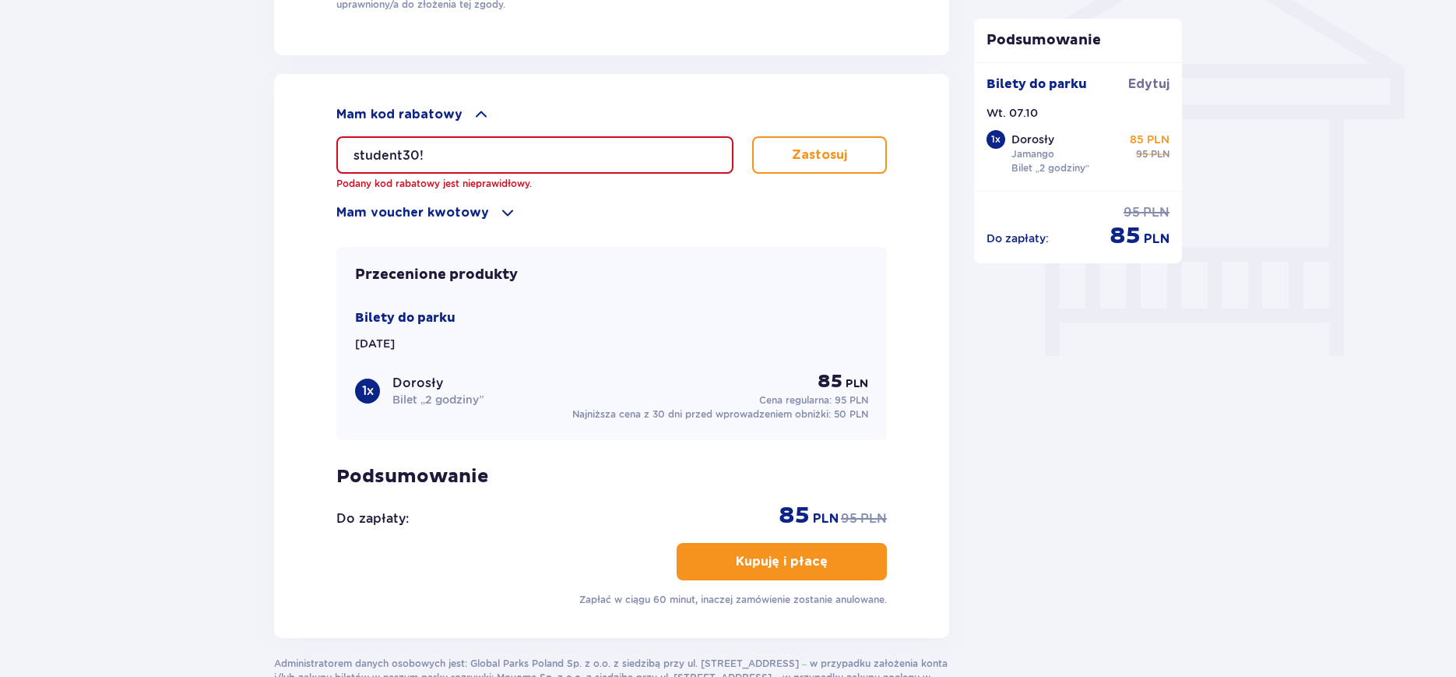
click at [525, 145] on input "student30!" at bounding box center [534, 154] width 397 height 37
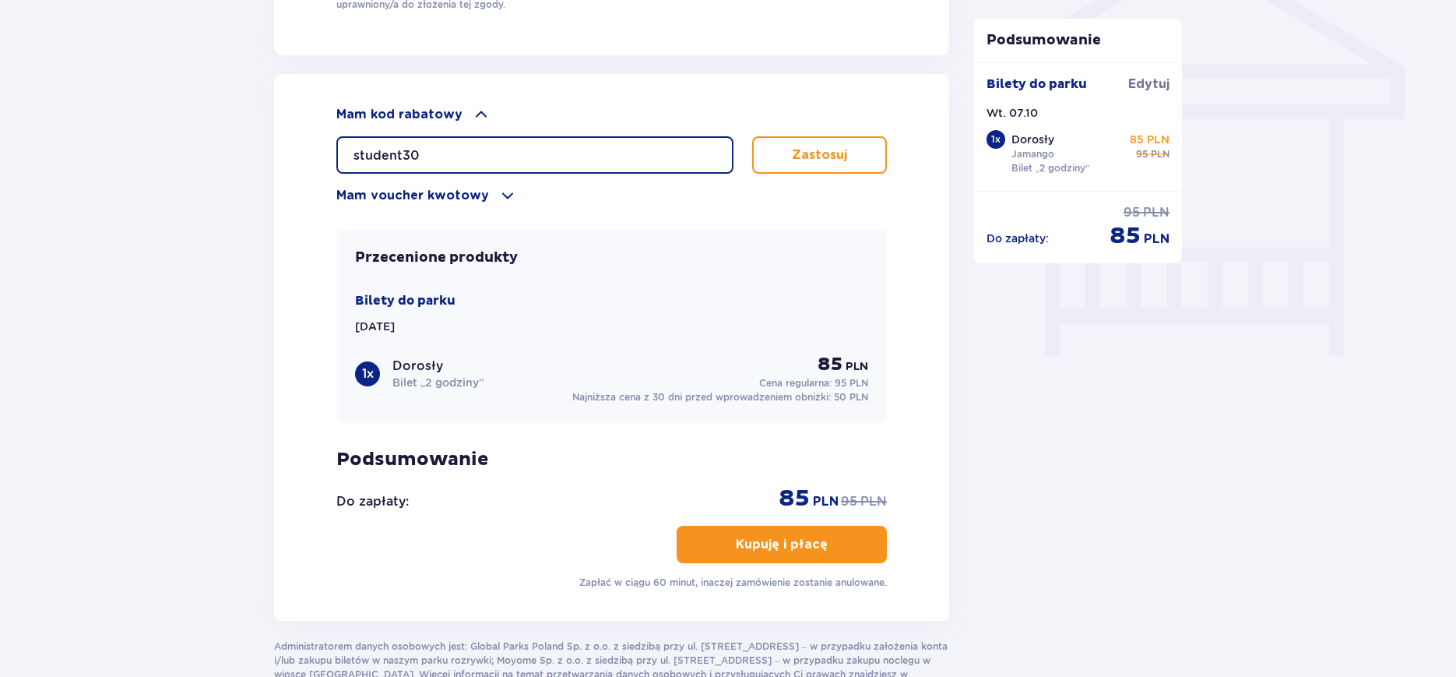
type input "student30"
click at [802, 157] on p "Zastosuj" at bounding box center [819, 154] width 55 height 17
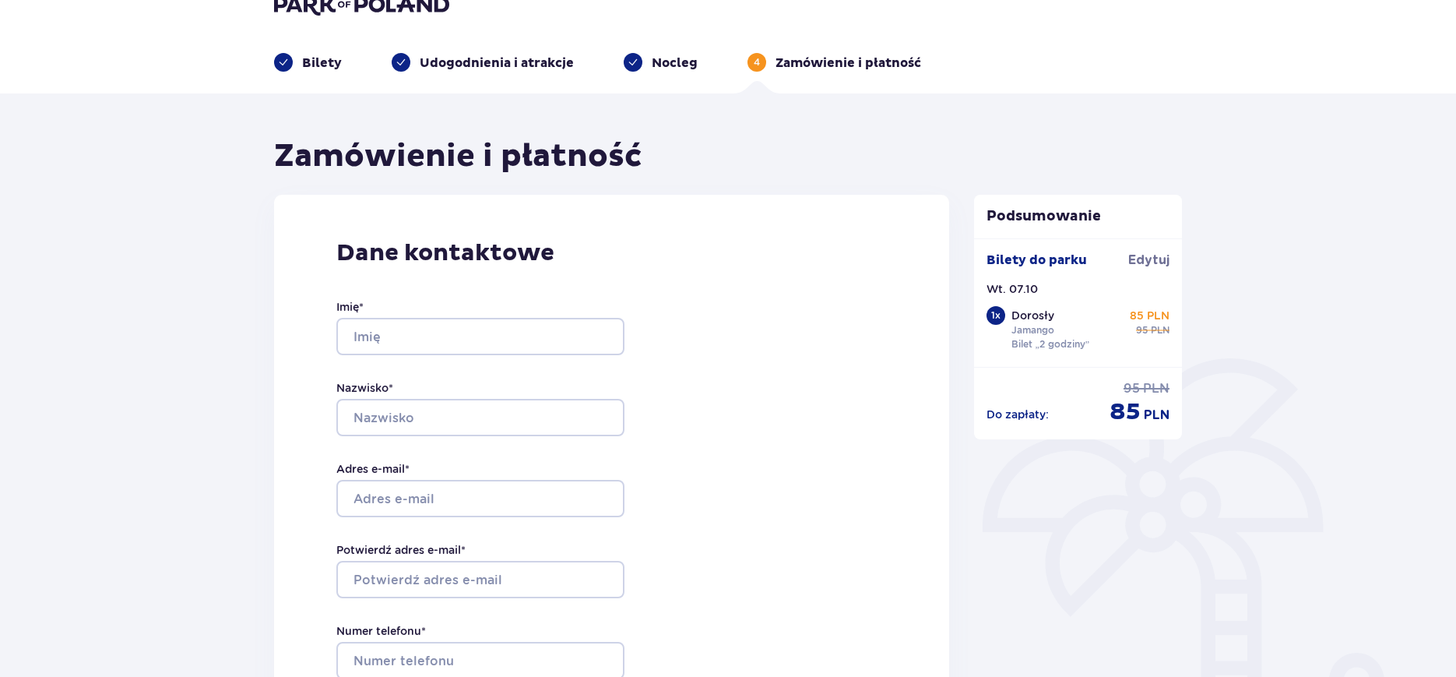
scroll to position [0, 0]
